Goal: Task Accomplishment & Management: Use online tool/utility

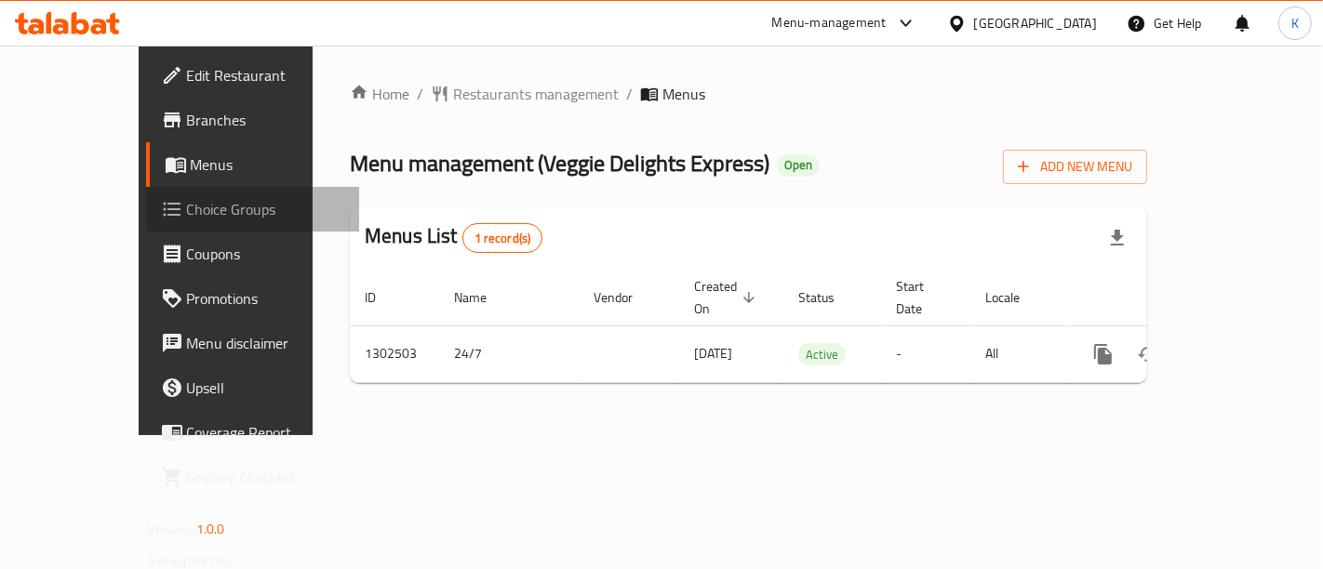
click at [187, 201] on span "Choice Groups" at bounding box center [265, 209] width 157 height 22
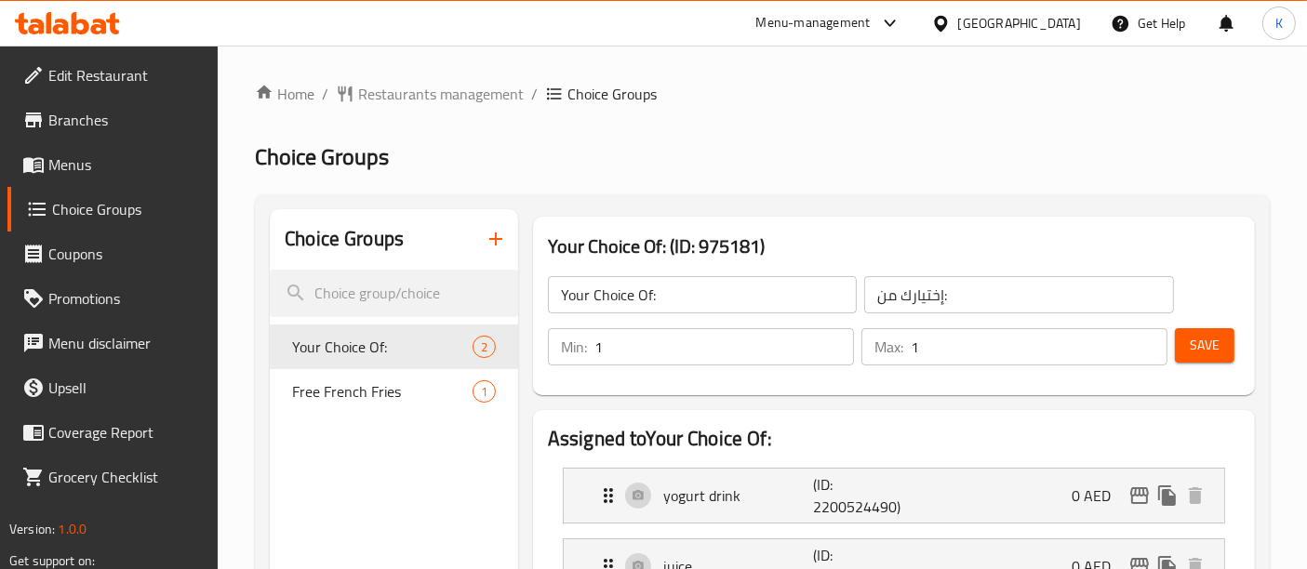
click at [375, 402] on div at bounding box center [653, 284] width 1307 height 569
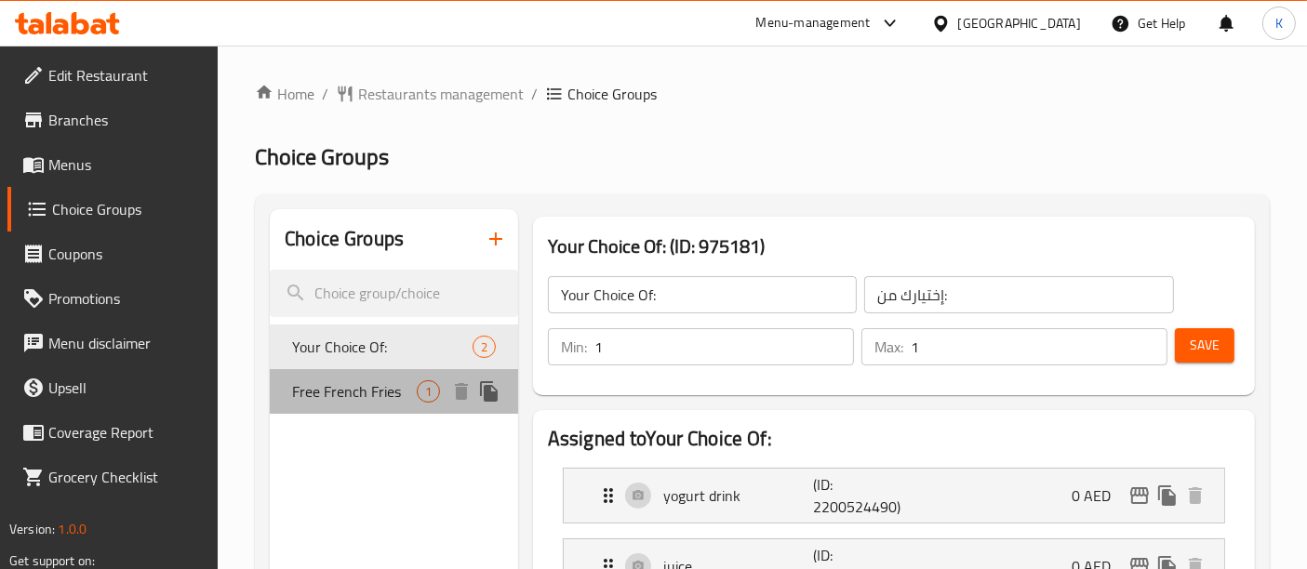
click at [364, 392] on span "Free French Fries" at bounding box center [354, 392] width 125 height 22
type input "Free French Fries"
type input "بطاطا مقلية مجانية"
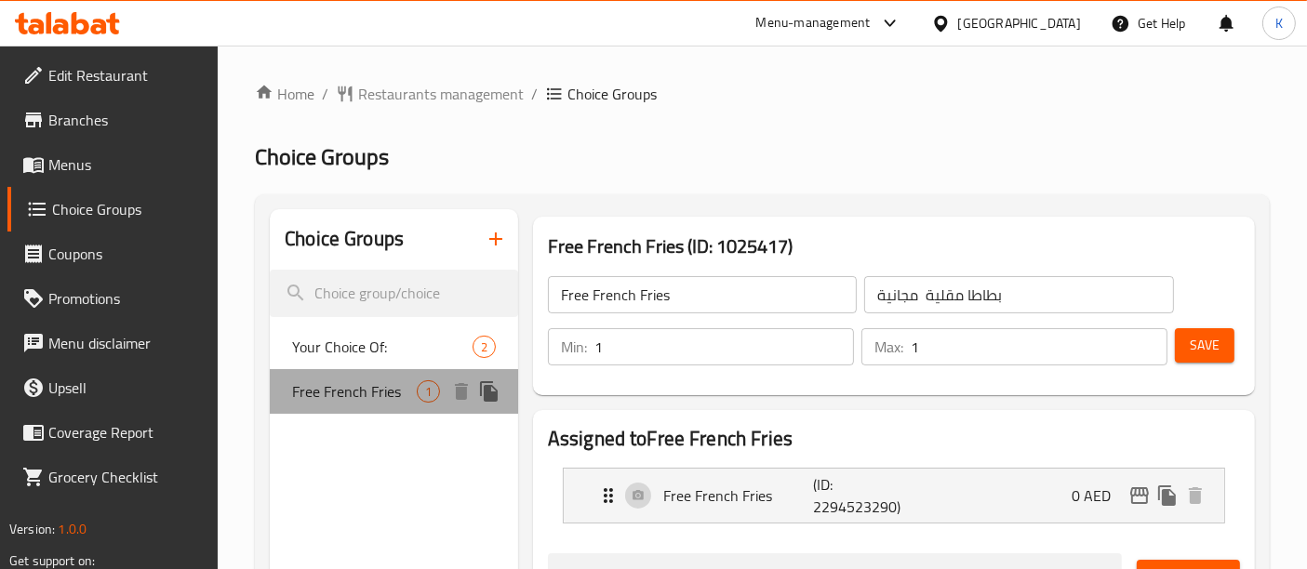
click at [364, 392] on span "Free French Fries" at bounding box center [354, 392] width 125 height 22
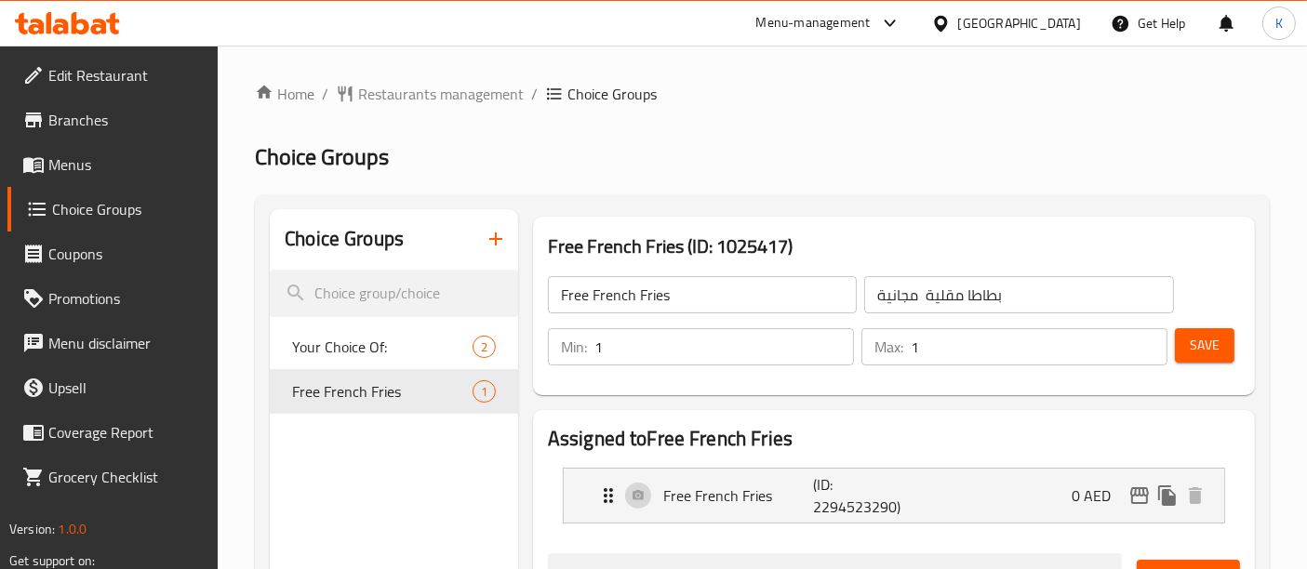
scroll to position [95, 0]
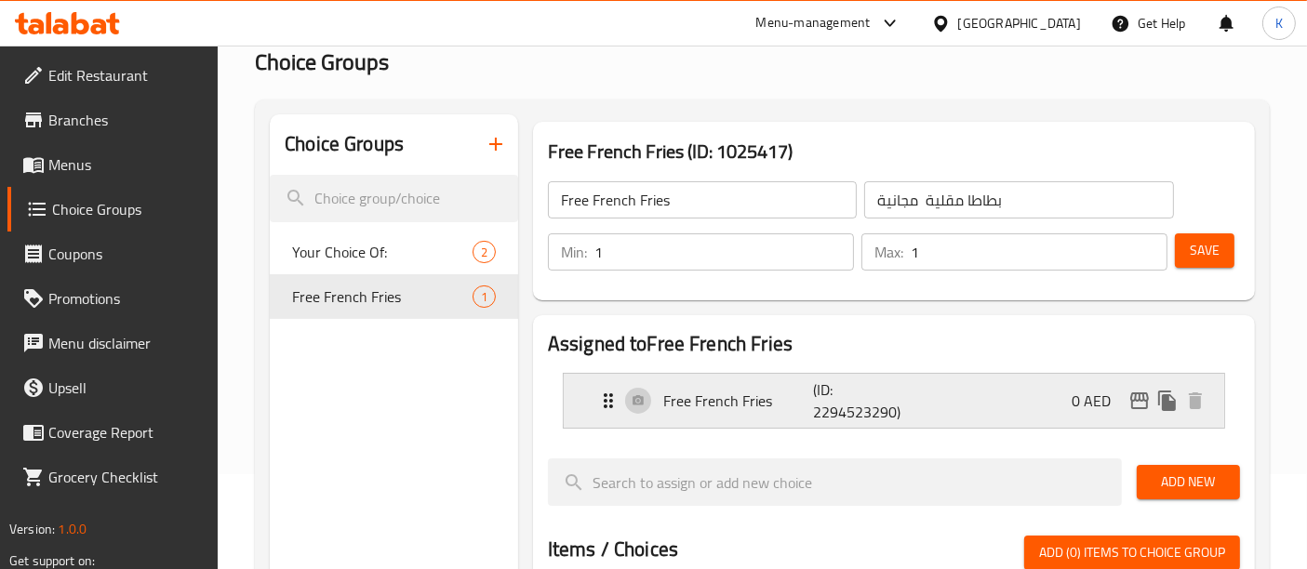
click at [896, 405] on p "(ID: 2294523290)" at bounding box center [863, 401] width 100 height 45
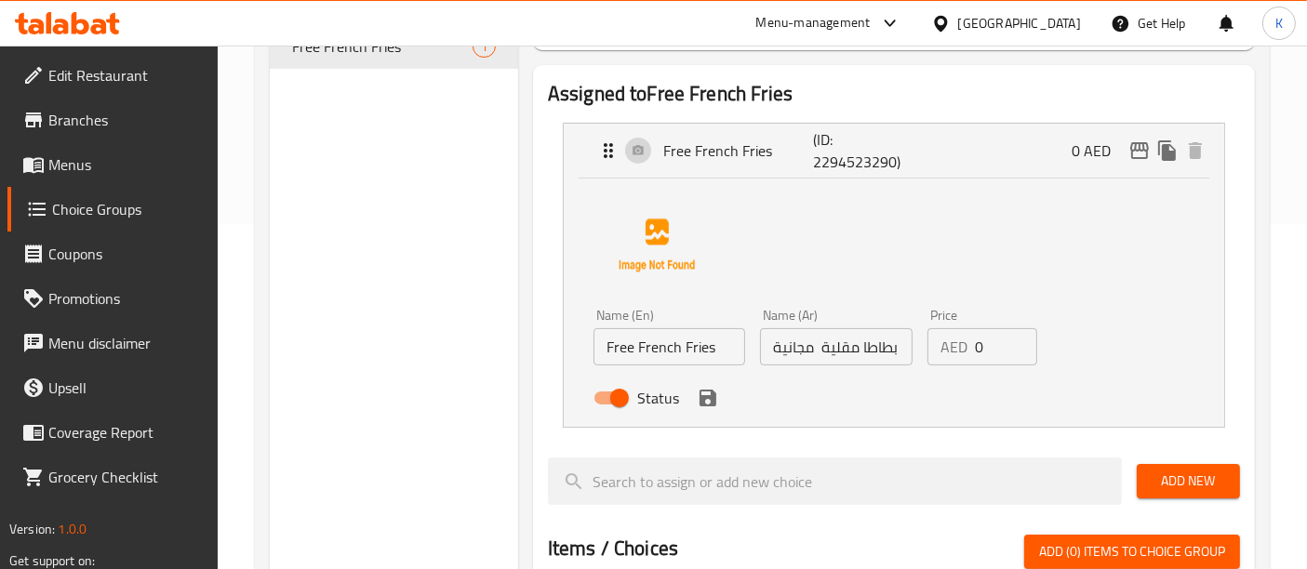
scroll to position [0, 0]
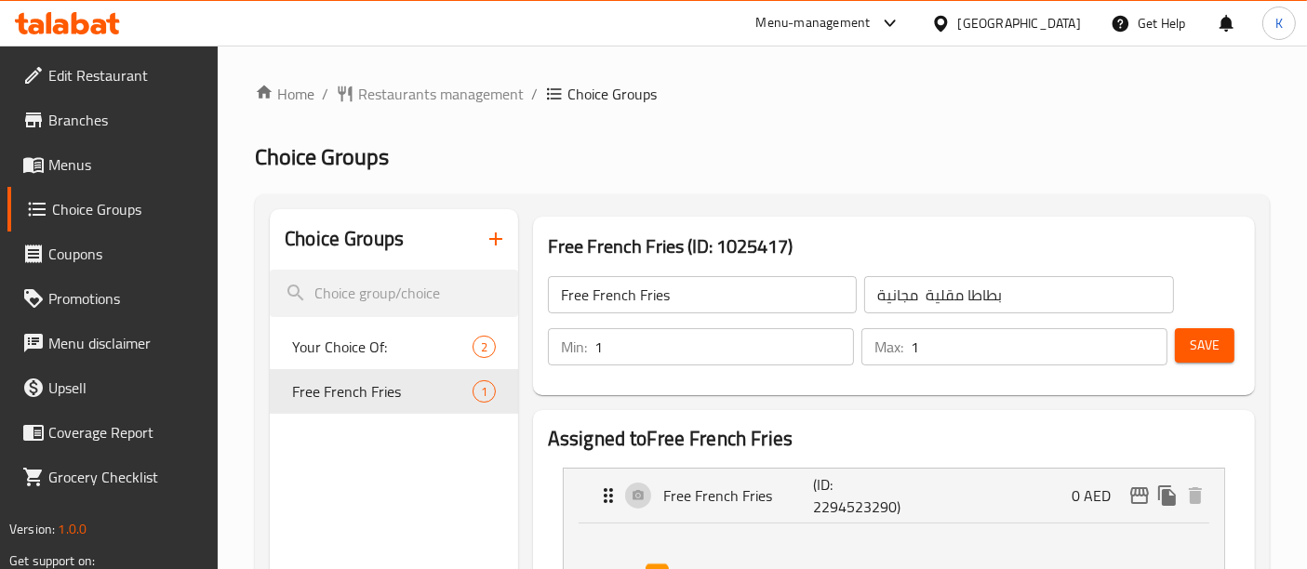
click at [754, 235] on h3 "Free French Fries (ID: 1025417)" at bounding box center [894, 247] width 692 height 30
copy h3 "1025417"
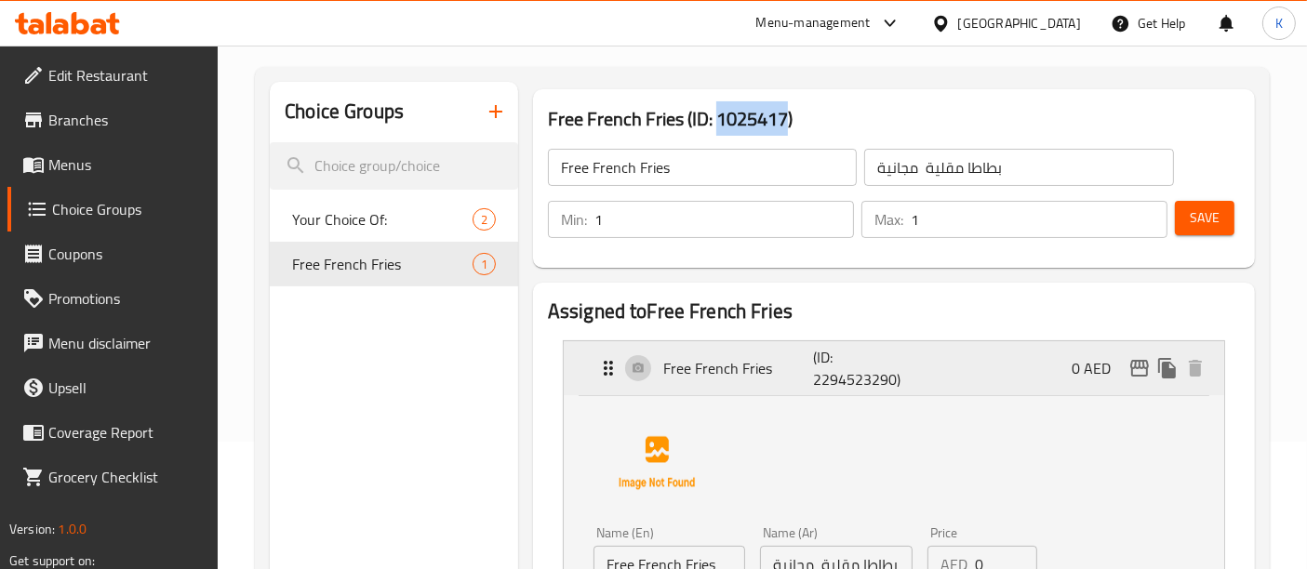
click at [874, 382] on p "(ID: 2294523290)" at bounding box center [863, 368] width 100 height 45
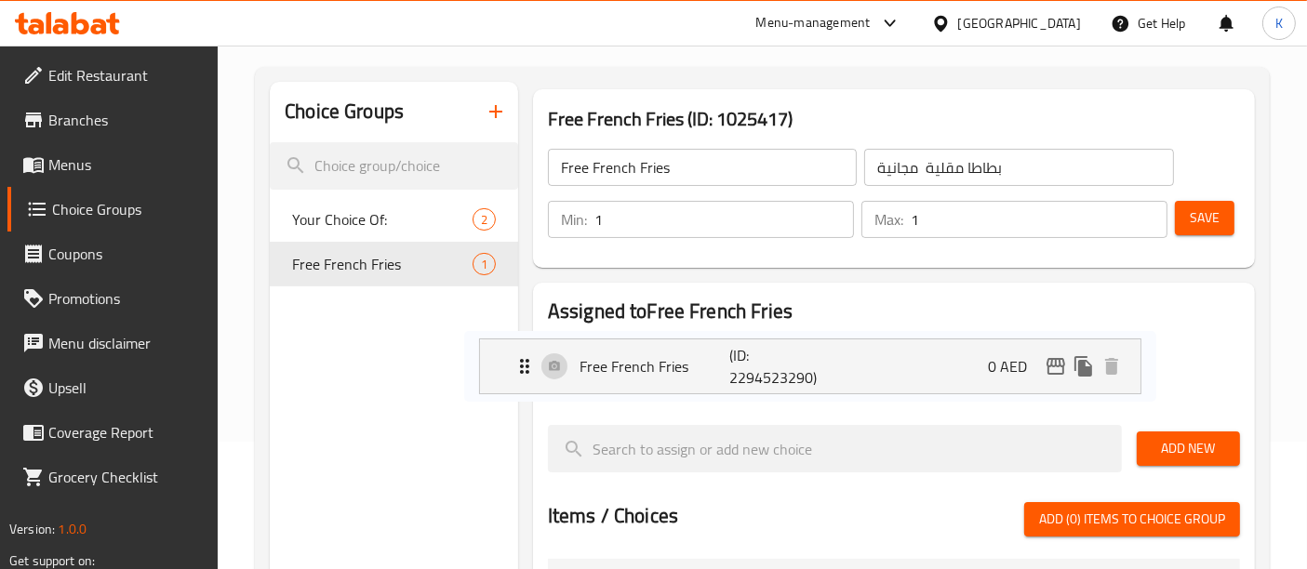
drag, startPoint x: 913, startPoint y: 373, endPoint x: 789, endPoint y: 370, distance: 123.8
click at [789, 370] on nav "Free French Fries (ID: 2294523290) 0 AED Name (En) Free French Fries Name (En) …" at bounding box center [894, 368] width 692 height 85
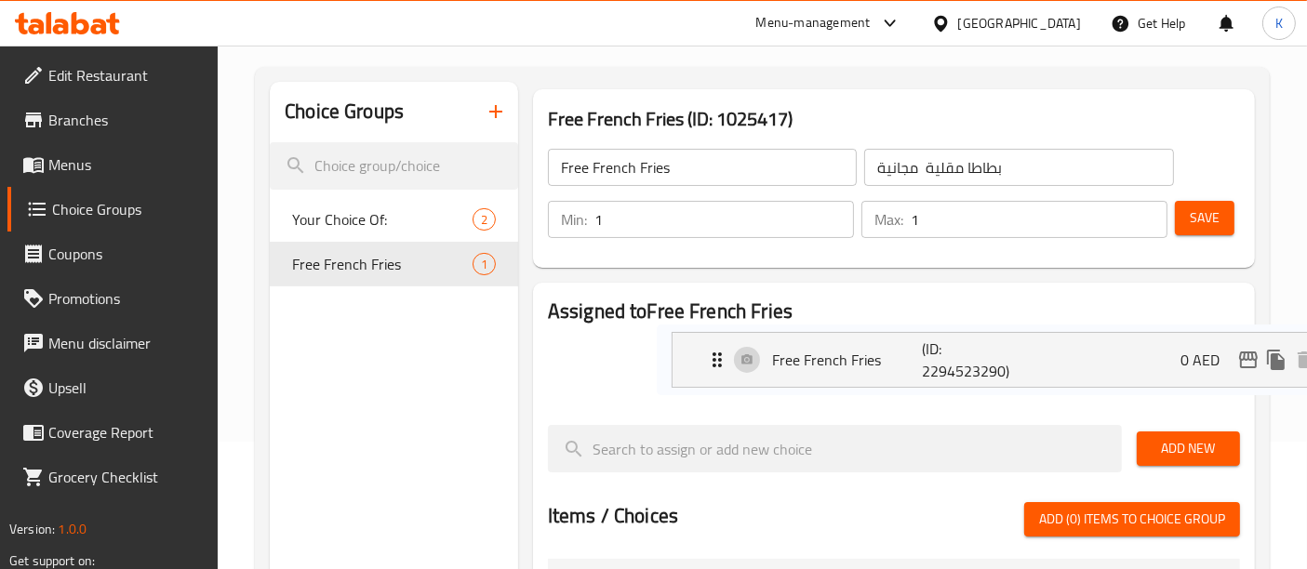
drag, startPoint x: 808, startPoint y: 378, endPoint x: 921, endPoint y: 368, distance: 113.9
click at [921, 368] on nav "Free French Fries (ID: 2294523290) 0 AED Name (En) Free French Fries Name (En) …" at bounding box center [894, 368] width 692 height 85
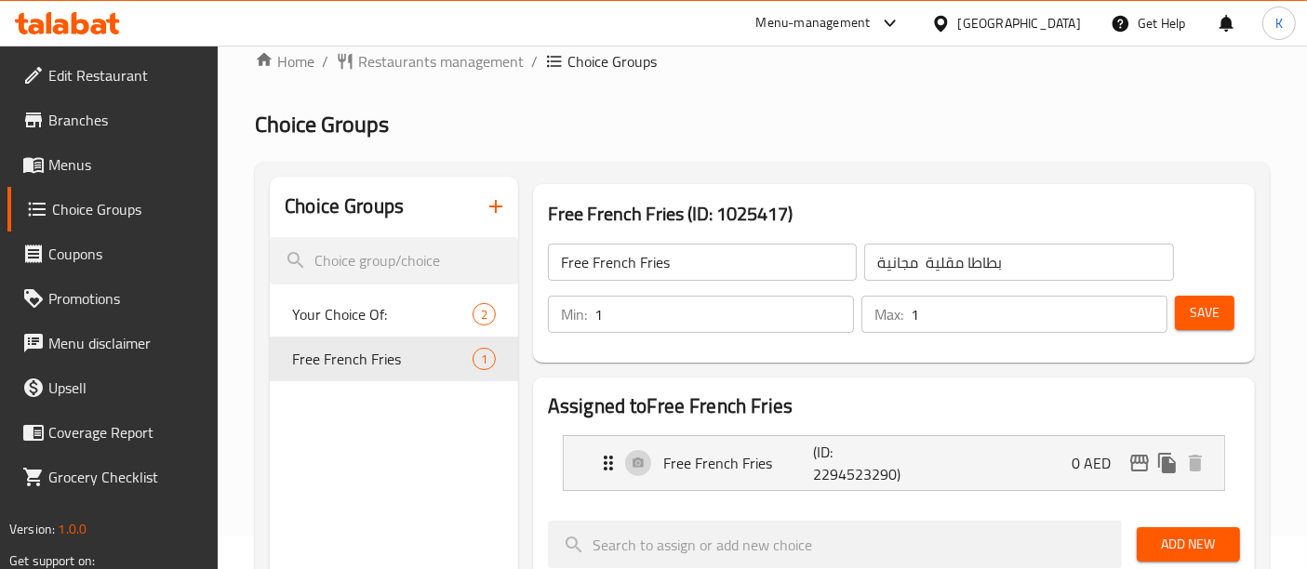
scroll to position [31, 0]
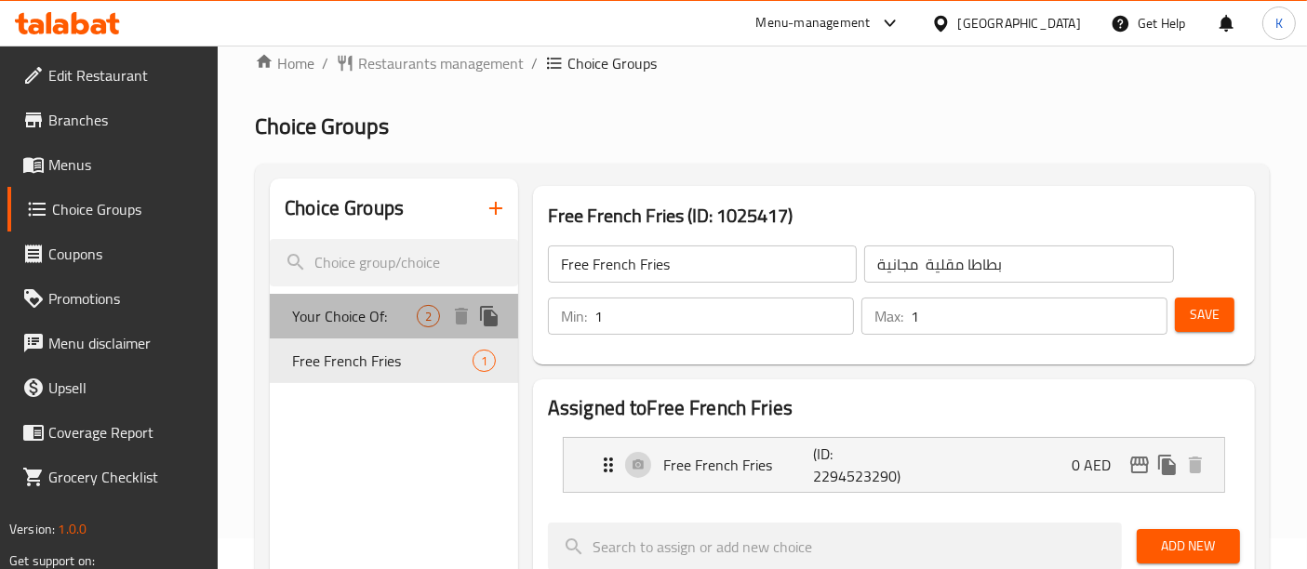
click at [411, 307] on span "Your Choice Of:" at bounding box center [354, 316] width 125 height 22
type input "Your Choice Of:"
type input "إختيارك من:"
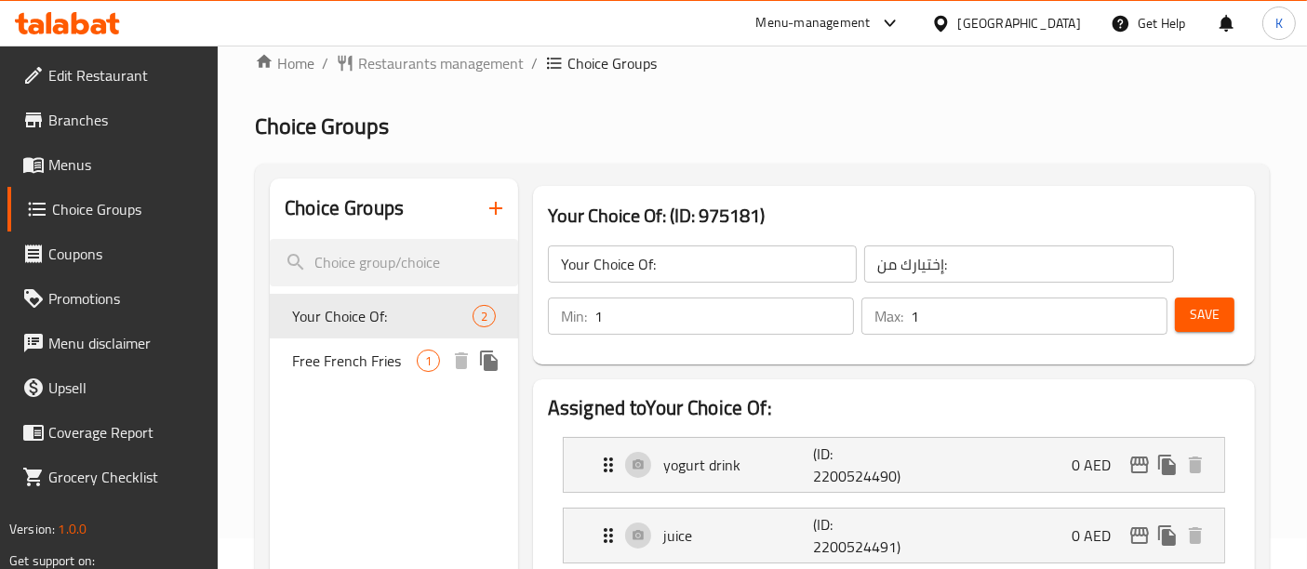
click at [404, 361] on span "Free French Fries" at bounding box center [354, 361] width 125 height 22
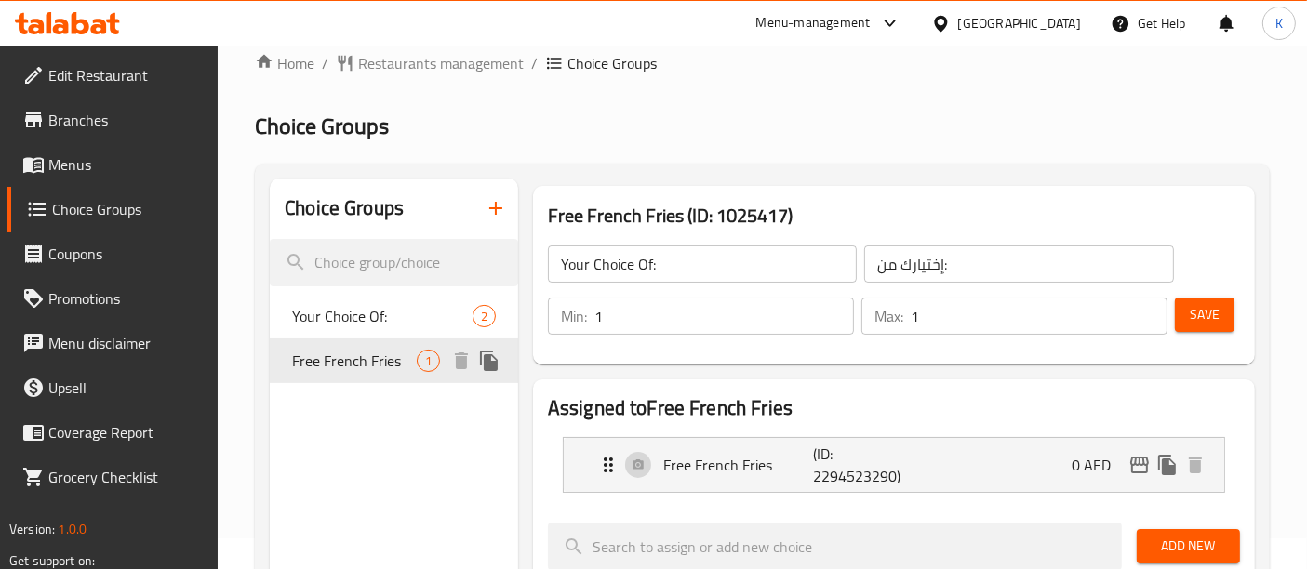
type input "Free French Fries"
type input "بطاطا مقلية مجانية"
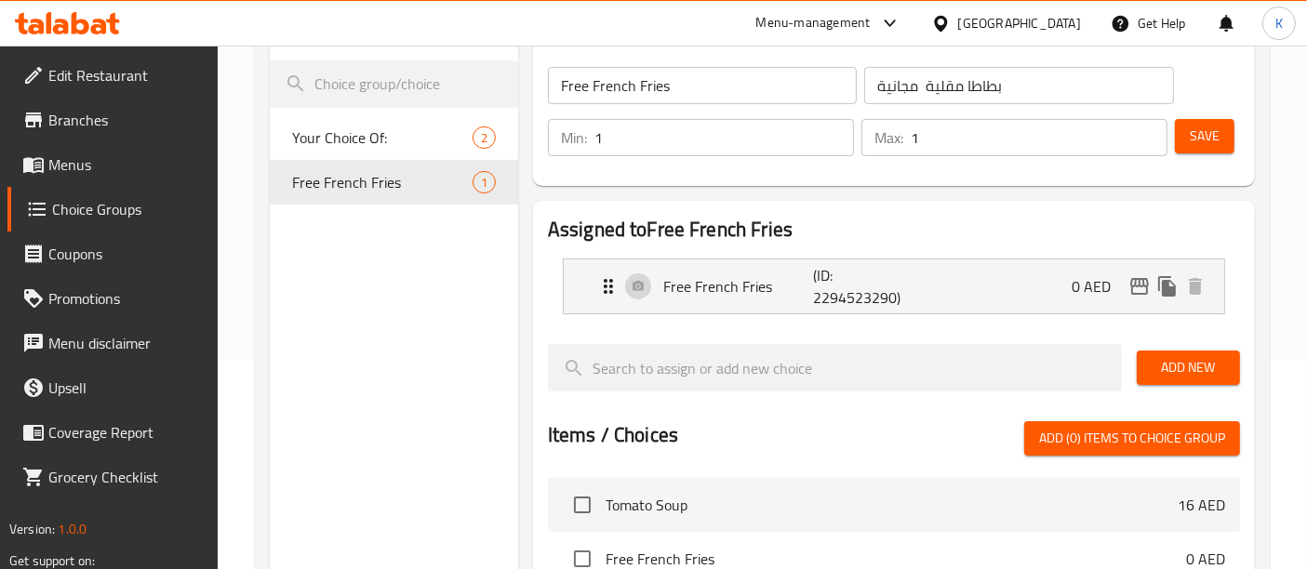
scroll to position [214, 0]
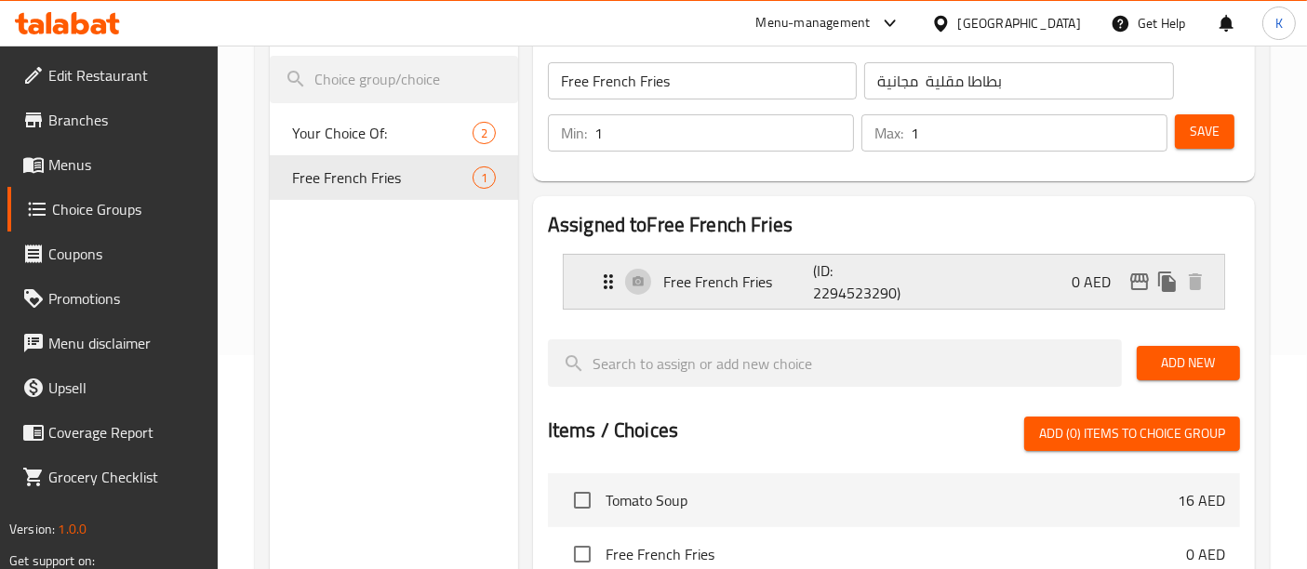
click at [841, 300] on p "(ID: 2294523290)" at bounding box center [863, 282] width 100 height 45
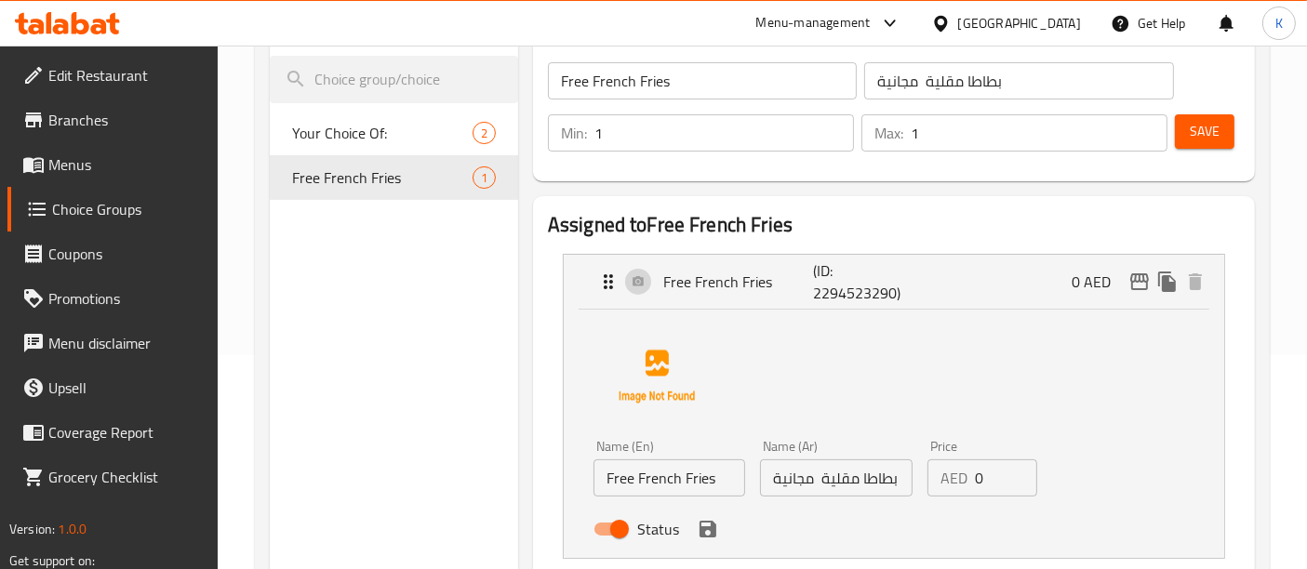
click at [706, 479] on input "Free French Fries" at bounding box center [670, 478] width 152 height 37
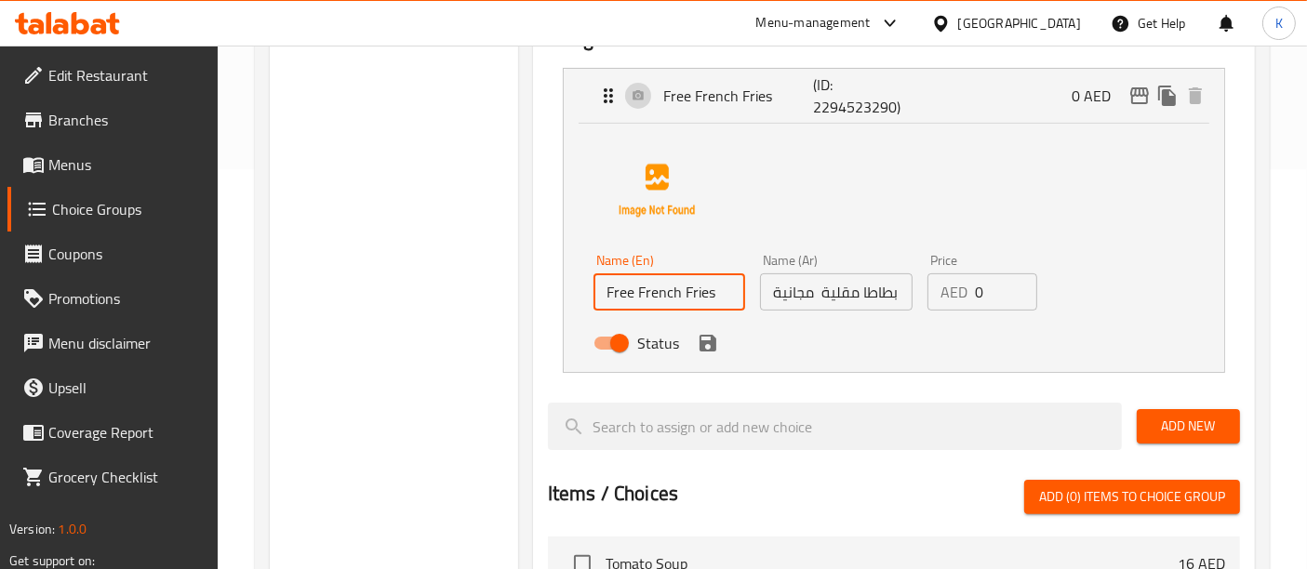
scroll to position [407, 0]
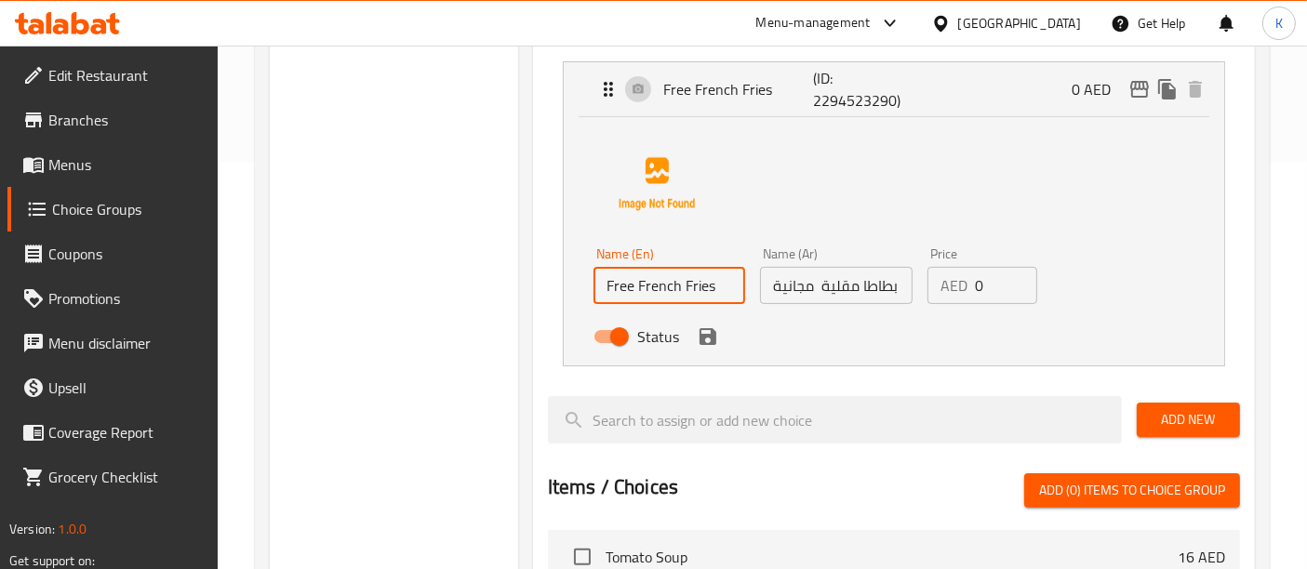
click at [431, 371] on div "Choice Groups Your Choice Of: 2 Free French Fries 1" at bounding box center [394, 410] width 248 height 1214
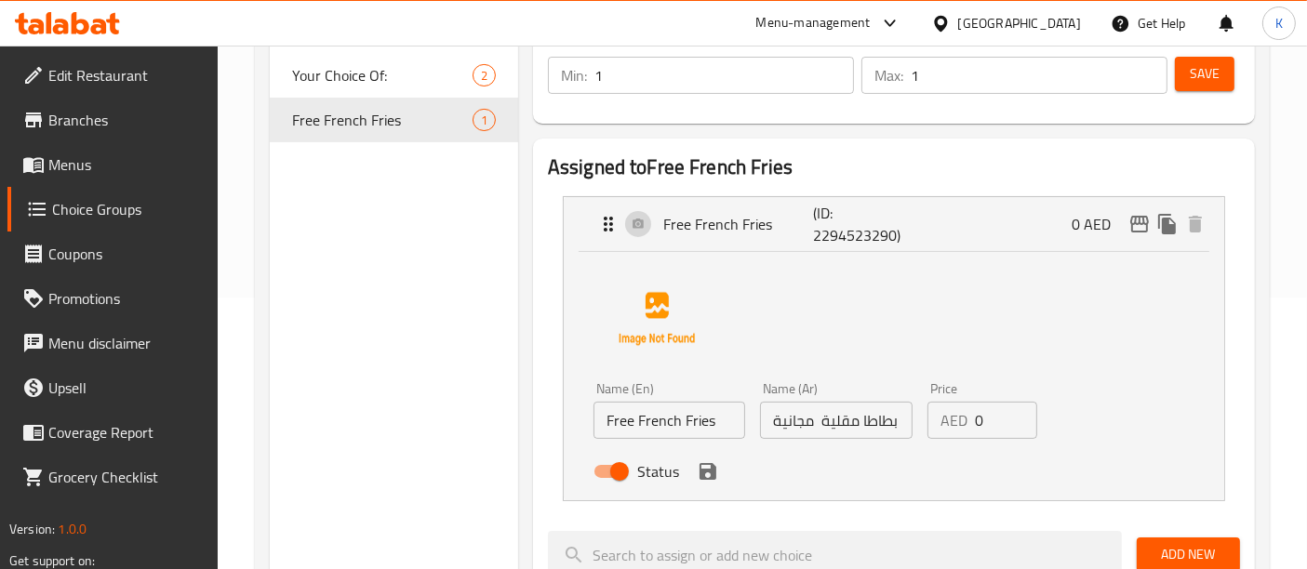
scroll to position [270, 0]
